Goal: Find specific page/section: Find specific page/section

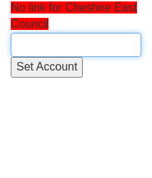
click at [51, 51] on input "text" at bounding box center [76, 45] width 130 height 24
click at [45, 53] on input "text" at bounding box center [76, 45] width 130 height 24
click at [41, 46] on input "text" at bounding box center [76, 45] width 130 height 24
click at [41, 45] on input "text" at bounding box center [76, 45] width 130 height 24
click at [21, 43] on input "text" at bounding box center [76, 45] width 130 height 24
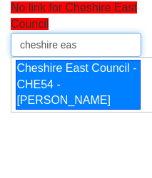
click at [73, 95] on div "Cheshire East Council - CHE54 - [PERSON_NAME]" at bounding box center [78, 85] width 125 height 51
type input "Cheshire East Council - CHE54 - [PERSON_NAME]"
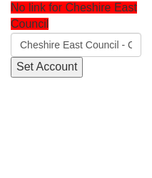
click at [56, 66] on input "Set Account" at bounding box center [47, 67] width 72 height 21
